Goal: Task Accomplishment & Management: Use online tool/utility

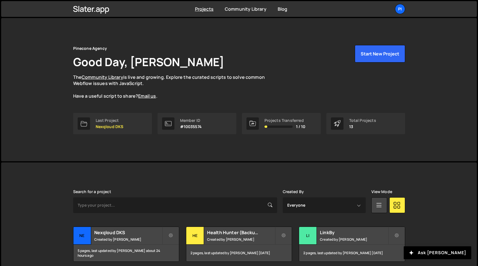
scroll to position [165, 0]
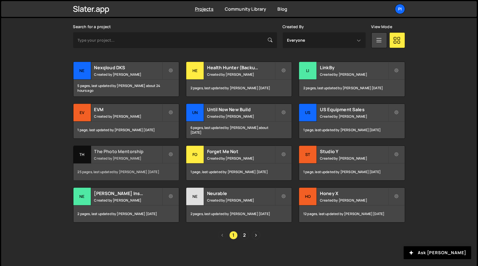
drag, startPoint x: 0, startPoint y: 0, endPoint x: 140, endPoint y: 158, distance: 211.0
click at [140, 158] on small "Created by Richard Burles" at bounding box center [128, 158] width 68 height 5
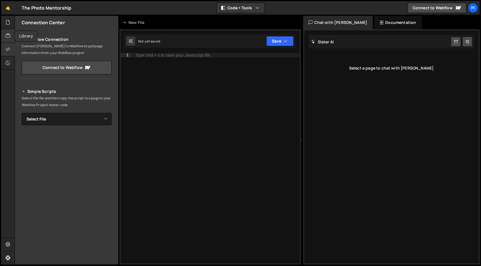
click at [5, 39] on div at bounding box center [8, 36] width 14 height 14
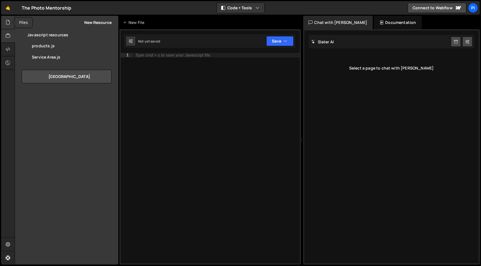
click at [9, 26] on div at bounding box center [8, 23] width 14 height 14
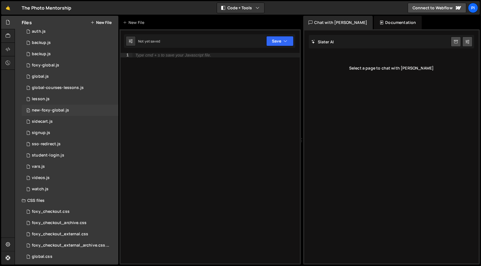
scroll to position [60, 0]
click at [76, 144] on div "0 sso-redirect.js 0" at bounding box center [70, 143] width 97 height 11
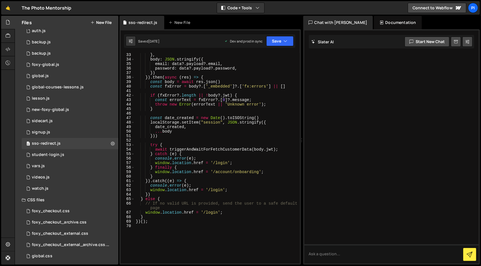
scroll to position [166, 0]
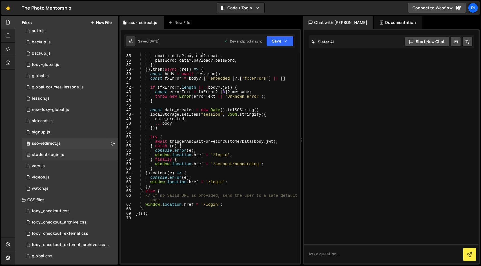
click at [83, 151] on div "0 student-login.js 0" at bounding box center [70, 154] width 97 height 11
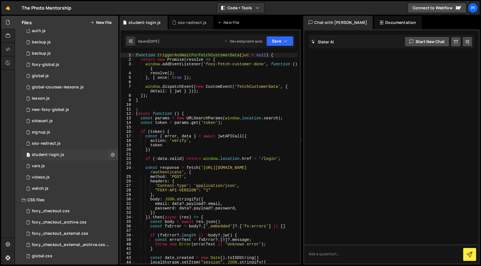
click at [81, 153] on div "0 student-login.js 0" at bounding box center [70, 154] width 97 height 11
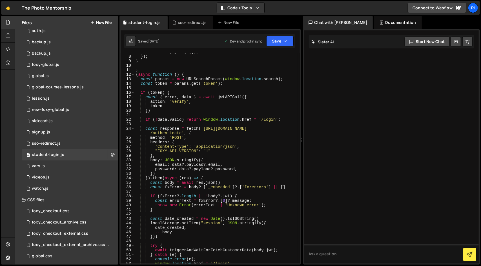
scroll to position [0, 0]
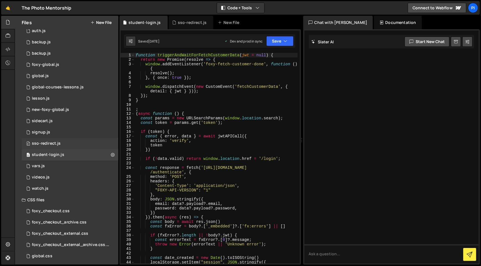
click at [84, 148] on div "0 sso-redirect.js 0" at bounding box center [70, 143] width 97 height 11
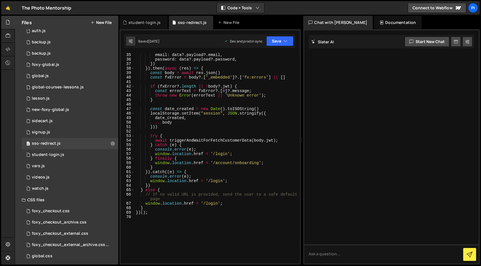
scroll to position [167, 0]
click at [72, 64] on div "0 foxy-global.js 0" at bounding box center [70, 64] width 97 height 11
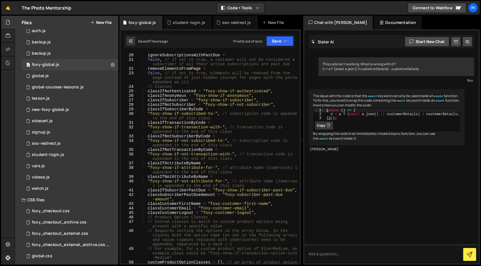
scroll to position [108, 0]
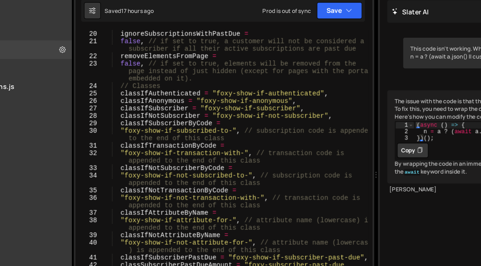
type textarea "classIfNotSubscriber = "foxy-show-if-not-subscriber","
click at [280, 106] on div "ignoreSubscriptionsWithPastDue = false , // if set to true, a customer will not…" at bounding box center [217, 165] width 160 height 224
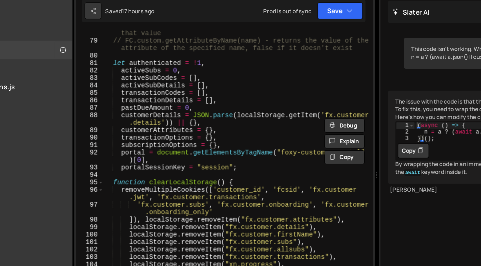
scroll to position [537, 0]
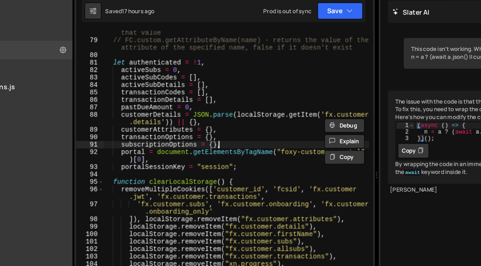
click at [226, 122] on div "// FC.custom.hasAttributeByName(name, value) - returns true if attribute exists…" at bounding box center [217, 155] width 160 height 233
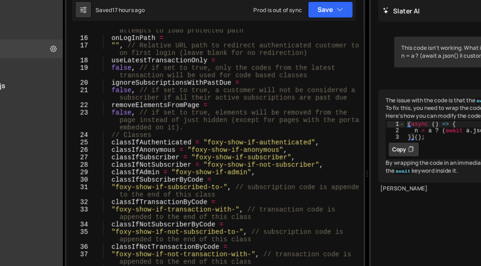
scroll to position [88, 0]
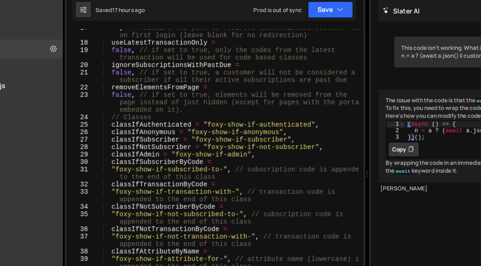
click at [175, 110] on div """ , // Relative URL path to redirect authenticated customer to on first login …" at bounding box center [217, 169] width 160 height 238
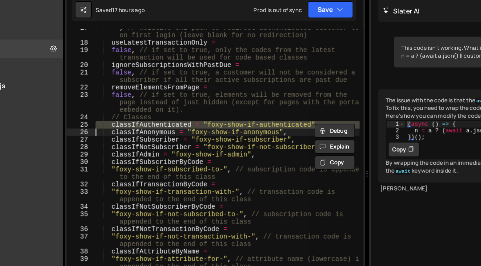
click at [158, 110] on div """ , // Relative URL path to redirect authenticated customer to on first login …" at bounding box center [217, 158] width 160 height 211
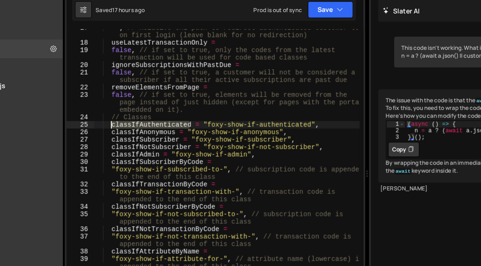
click at [158, 110] on div """ , // Relative URL path to redirect authenticated customer to on first login …" at bounding box center [217, 169] width 160 height 238
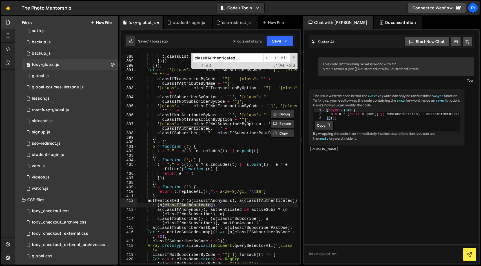
scroll to position [2277, 0]
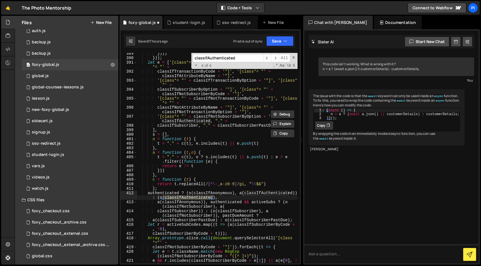
click at [255, 55] on input "classIfAuthenticated" at bounding box center [228, 58] width 71 height 8
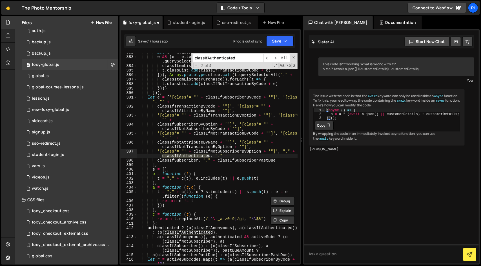
scroll to position [2242, 0]
click at [269, 59] on span "​" at bounding box center [267, 58] width 8 height 8
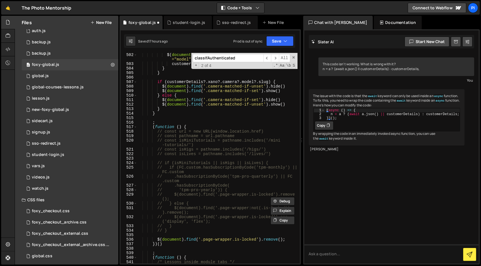
scroll to position [0, 1]
click at [234, 110] on div "$ ( document ) . find ( ` [data-onboarding-field="camera"][name ="model"] ` ) .…" at bounding box center [217, 165] width 160 height 224
click at [231, 114] on div "$ ( document ) . find ( ` [data-onboarding-field="camera"][name ="model"] ` ) .…" at bounding box center [217, 165] width 160 height 224
type textarea "}"
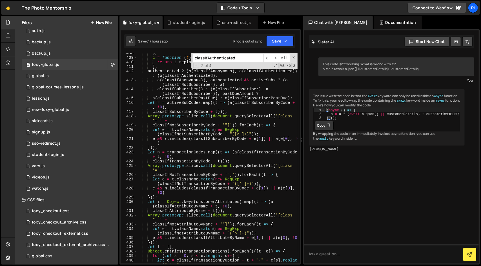
scroll to position [2398, 0]
click at [86, 154] on div "0 student-login.js 0" at bounding box center [70, 154] width 97 height 11
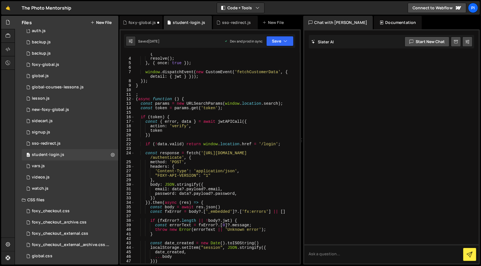
scroll to position [0, 0]
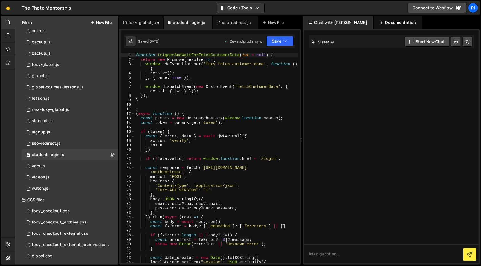
type textarea "token"
click at [177, 145] on div "function triggerAndWaitForFetchCustomerData ( jwt = null ) { return new Promise…" at bounding box center [216, 163] width 163 height 220
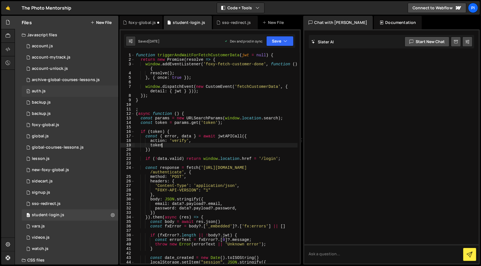
click at [48, 95] on div "0 auth.js 0" at bounding box center [70, 91] width 97 height 11
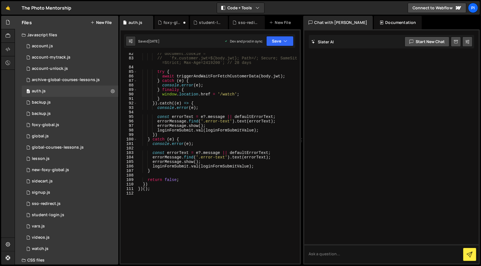
scroll to position [412, 0]
click at [91, 76] on div "0 archive-global-courses-lessons.js 0" at bounding box center [70, 79] width 97 height 11
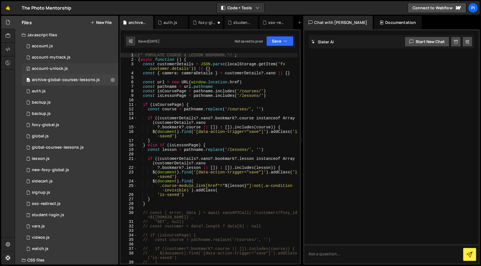
click at [78, 65] on div "0 account-unlock.js 0" at bounding box center [70, 68] width 97 height 11
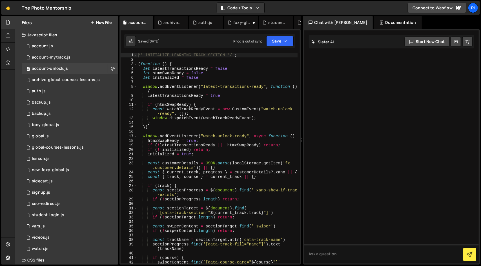
scroll to position [0, 0]
click at [81, 128] on div "0 foxy-global.js 0" at bounding box center [70, 124] width 97 height 11
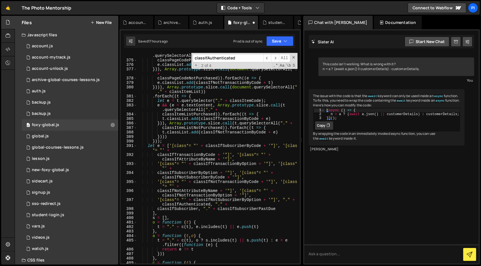
scroll to position [2136, 0]
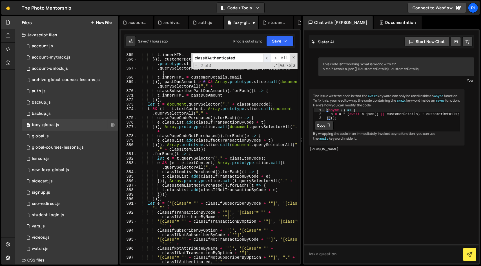
click at [265, 58] on span "​" at bounding box center [267, 58] width 8 height 8
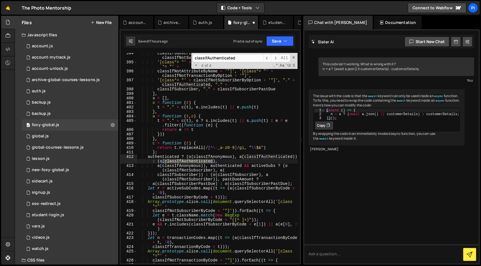
scroll to position [2313, 0]
click at [269, 59] on span "​" at bounding box center [267, 58] width 8 height 8
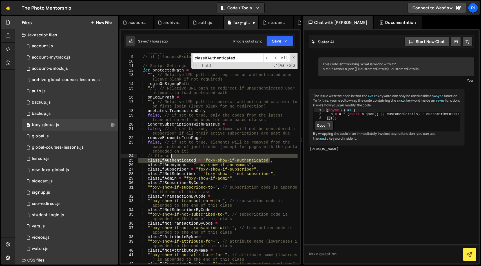
drag, startPoint x: 286, startPoint y: 160, endPoint x: 285, endPoint y: 157, distance: 3.8
click at [285, 157] on div "// const accessExcludePage = window.location.pathname.match(new RegExp("^" + "/…" at bounding box center [217, 158] width 160 height 224
type textarea "// Classes"
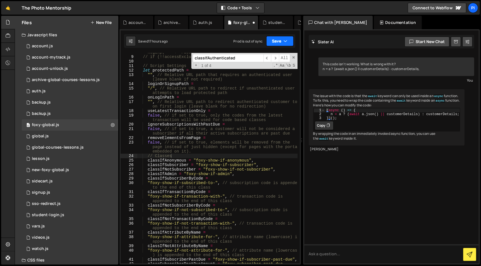
click at [286, 39] on icon "button" at bounding box center [286, 41] width 4 height 6
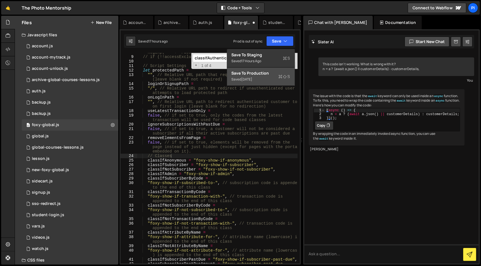
click at [276, 73] on div "Save to Production S" at bounding box center [260, 73] width 59 height 6
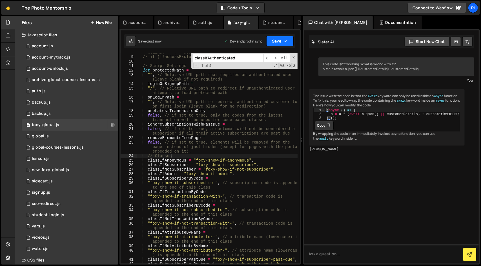
click at [279, 45] on button "Save" at bounding box center [279, 41] width 27 height 10
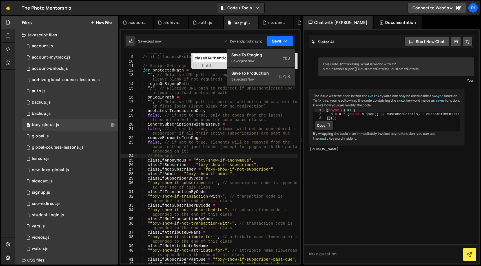
click at [279, 45] on button "Save" at bounding box center [279, 41] width 27 height 10
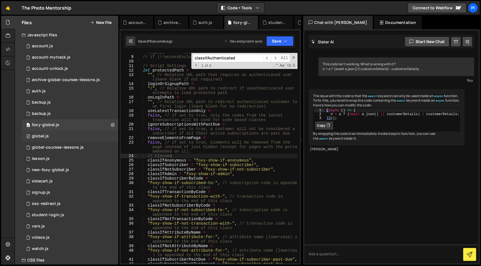
click at [89, 132] on div "0 global.js 0" at bounding box center [70, 136] width 97 height 11
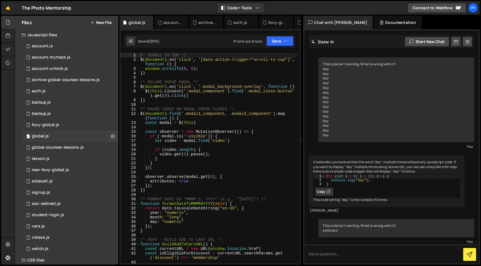
scroll to position [51, 0]
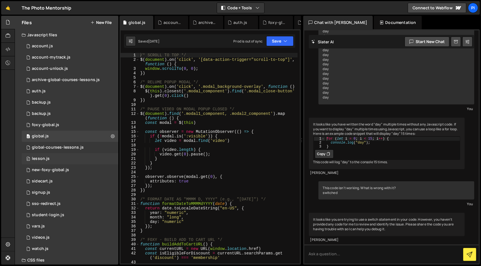
click at [83, 157] on div "0 lesson.js 0" at bounding box center [70, 158] width 97 height 11
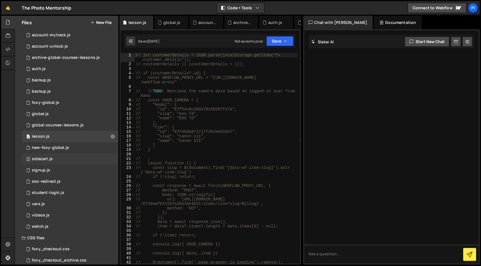
scroll to position [28, 0]
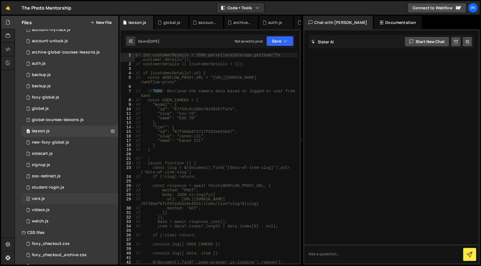
click at [66, 201] on div "0 vars.js 0" at bounding box center [70, 198] width 97 height 11
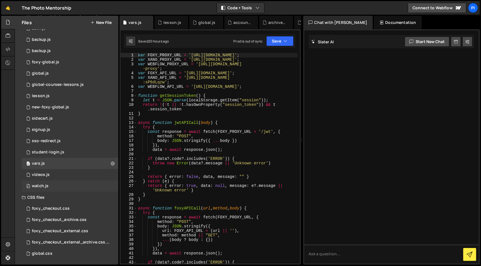
scroll to position [63, 0]
click at [63, 150] on div "student-login.js" at bounding box center [48, 152] width 32 height 5
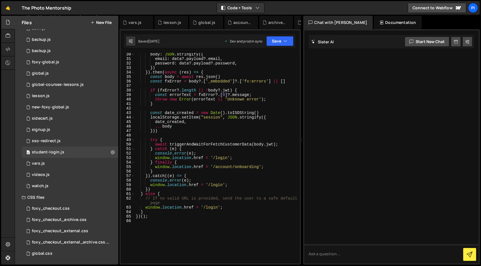
scroll to position [145, 0]
type textarea "window.location.href = '/login';"
click at [271, 159] on div "body : JSON . stringify ({ email : data ?. payload ?. email , password : data ?…" at bounding box center [216, 162] width 163 height 220
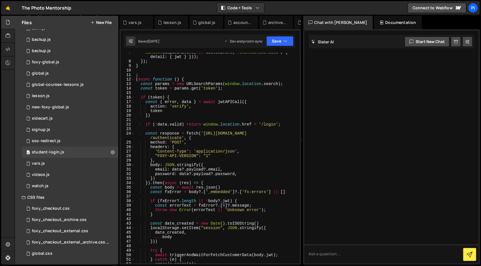
scroll to position [0, 0]
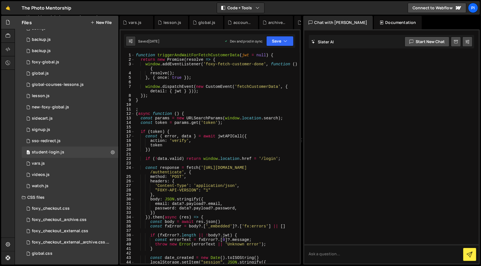
click at [281, 46] on div "Saved [DATE] Dev and prod in sync Upgrade to Edit Save Save to Staging S Saved …" at bounding box center [209, 41] width 171 height 14
click at [280, 43] on button "Save" at bounding box center [279, 41] width 27 height 10
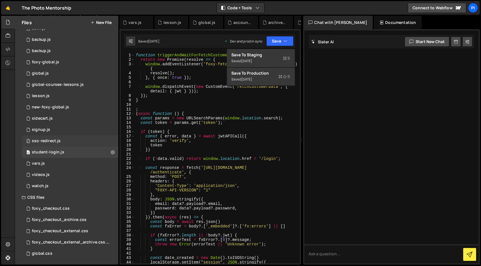
click at [62, 140] on div "0 sso-redirect.js 0" at bounding box center [70, 140] width 97 height 11
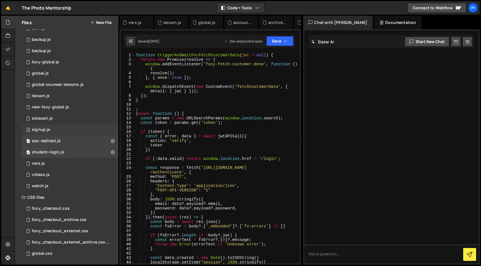
click at [66, 127] on div "0 signup.js 0" at bounding box center [70, 129] width 97 height 11
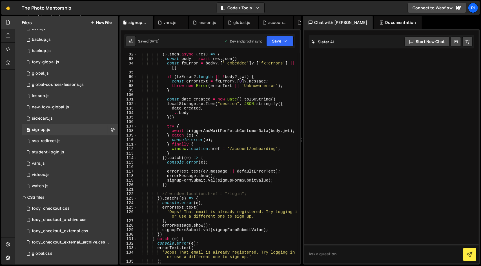
scroll to position [483, 0]
click at [67, 140] on div "0 sso-redirect.js 0" at bounding box center [70, 140] width 97 height 11
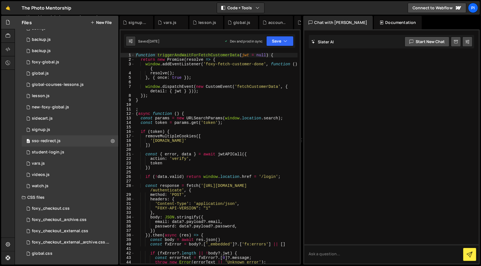
scroll to position [0, 0]
click at [65, 151] on div "0 student-login.js 0" at bounding box center [70, 152] width 97 height 11
